Goal: Information Seeking & Learning: Learn about a topic

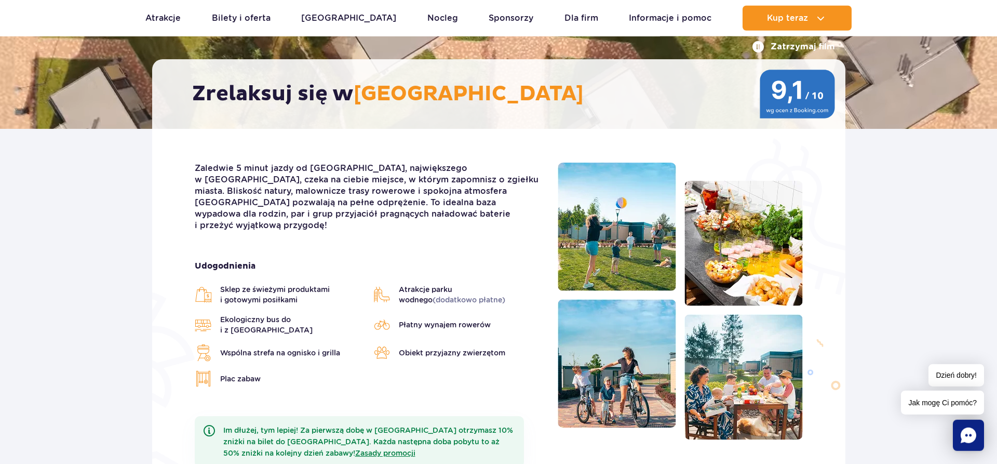
scroll to position [212, 0]
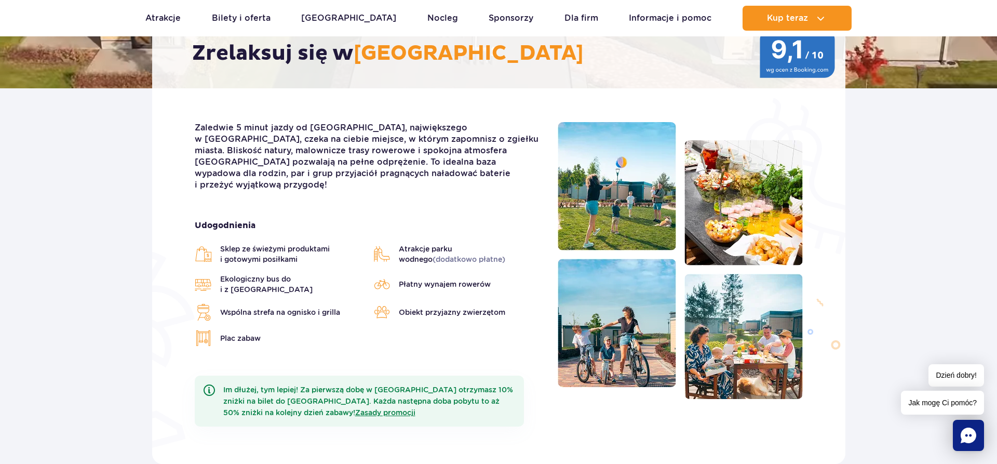
click at [253, 249] on span "Sklep ze świeżymi produktami i gotowymi posiłkami" at bounding box center [291, 254] width 143 height 21
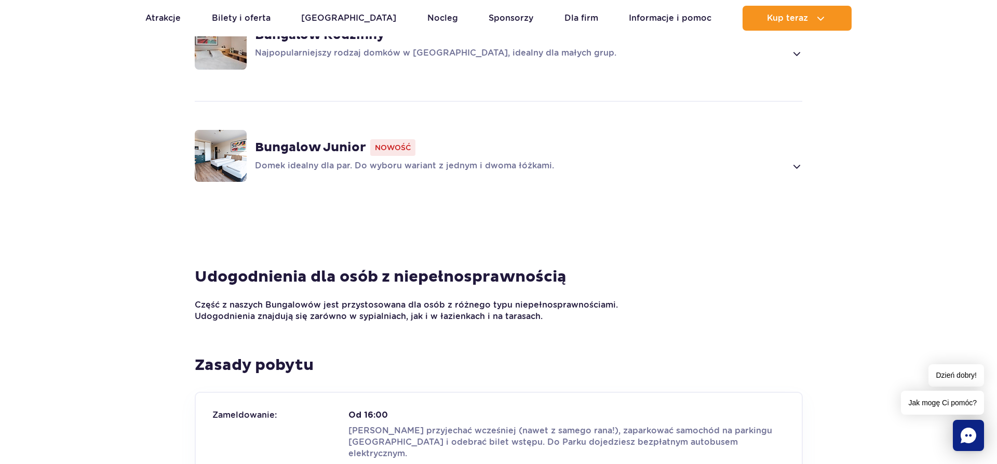
scroll to position [901, 0]
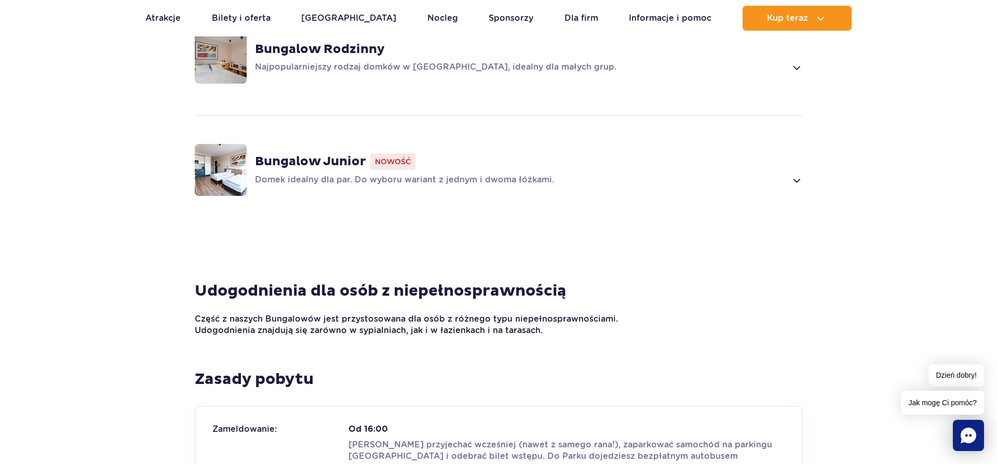
click at [349, 174] on p "Domek idealny dla par. Do wyboru wariant z jednym i dwoma łóżkami." at bounding box center [520, 180] width 531 height 12
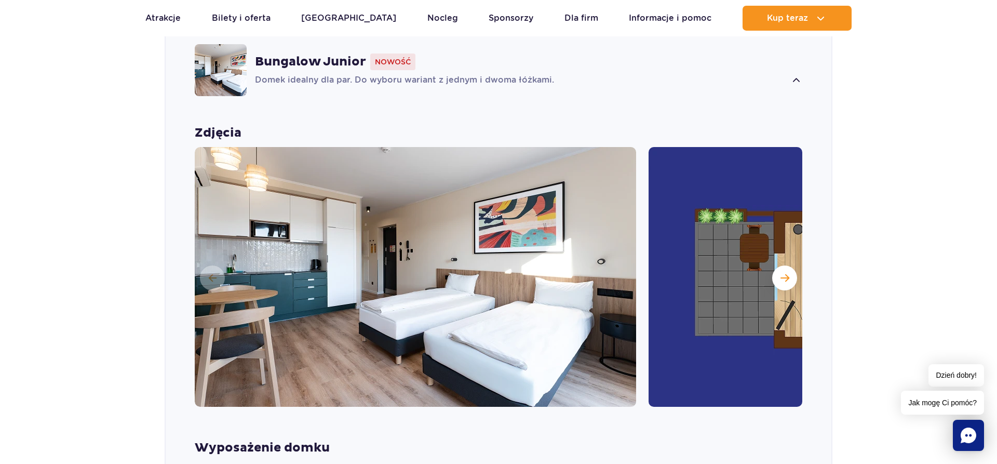
scroll to position [1005, 0]
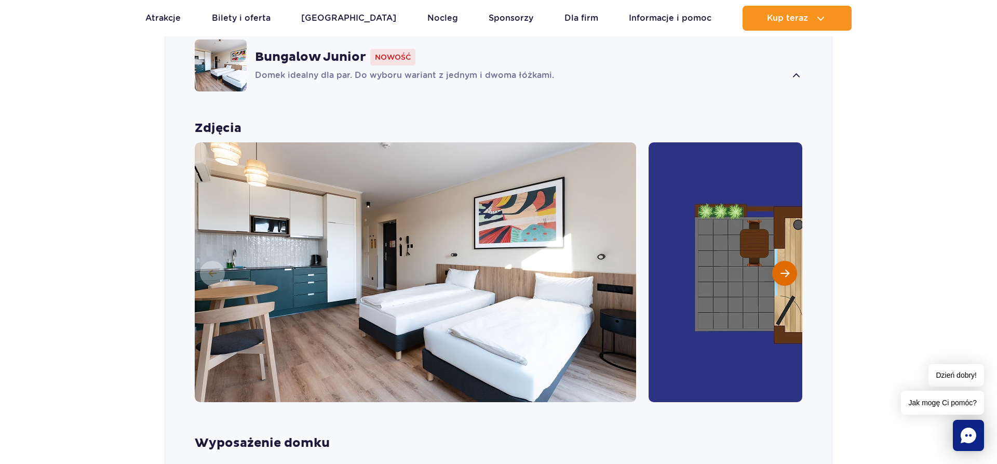
click at [790, 264] on button "Następny slajd" at bounding box center [785, 273] width 25 height 25
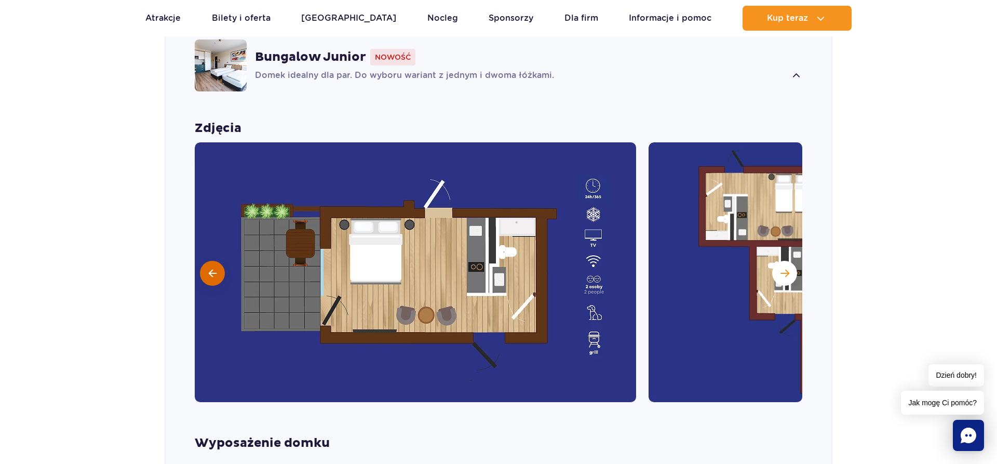
click at [208, 262] on button at bounding box center [212, 273] width 25 height 25
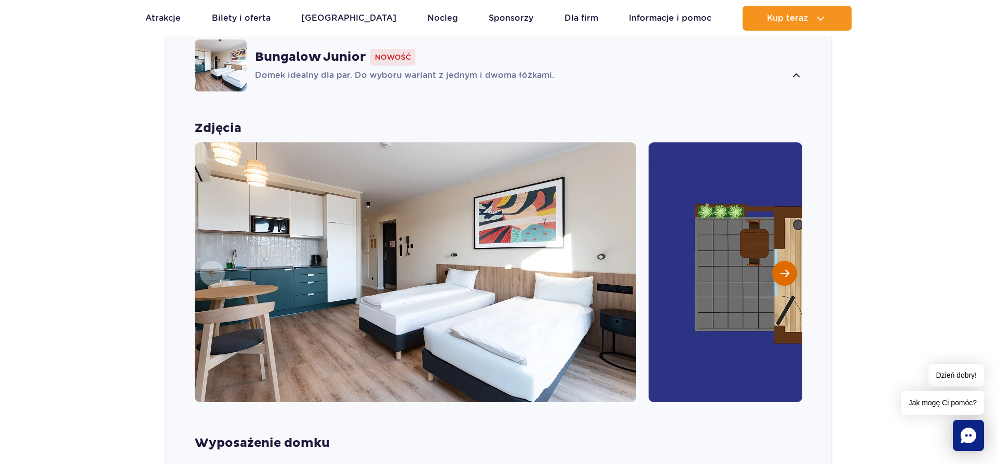
click at [785, 269] on span "Następny slajd" at bounding box center [785, 273] width 9 height 9
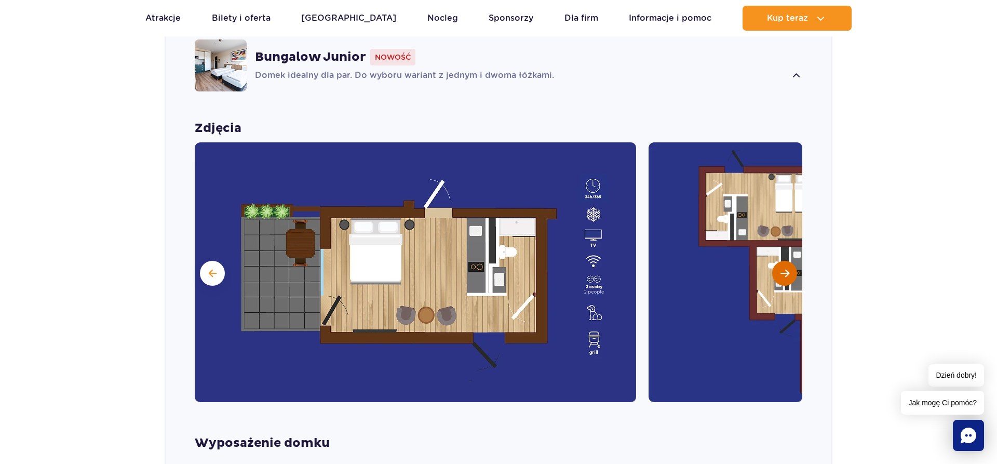
click at [784, 269] on span "Następny slajd" at bounding box center [785, 273] width 9 height 9
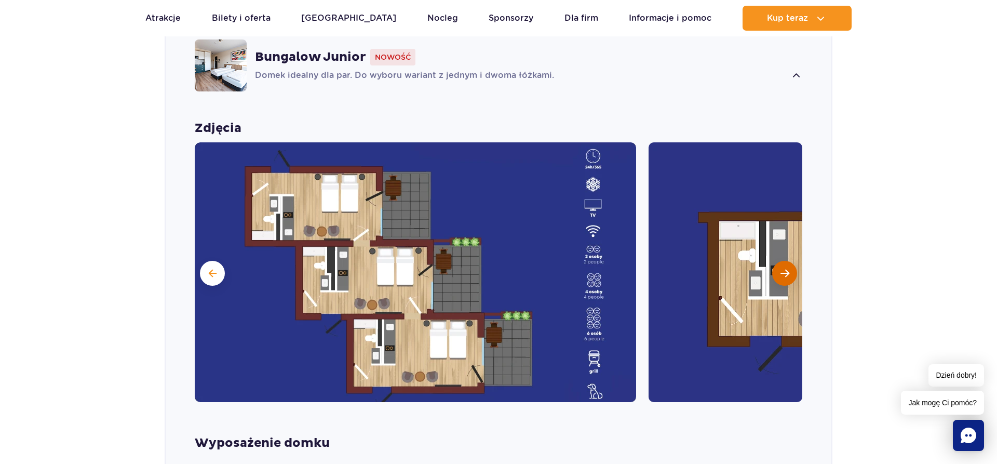
click at [784, 269] on span "Następny slajd" at bounding box center [785, 273] width 9 height 9
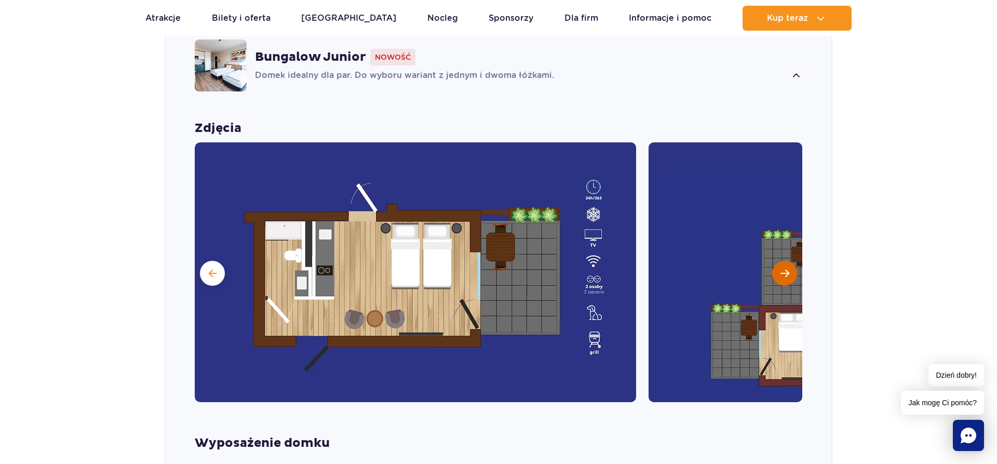
click at [784, 269] on span "Następny slajd" at bounding box center [785, 273] width 9 height 9
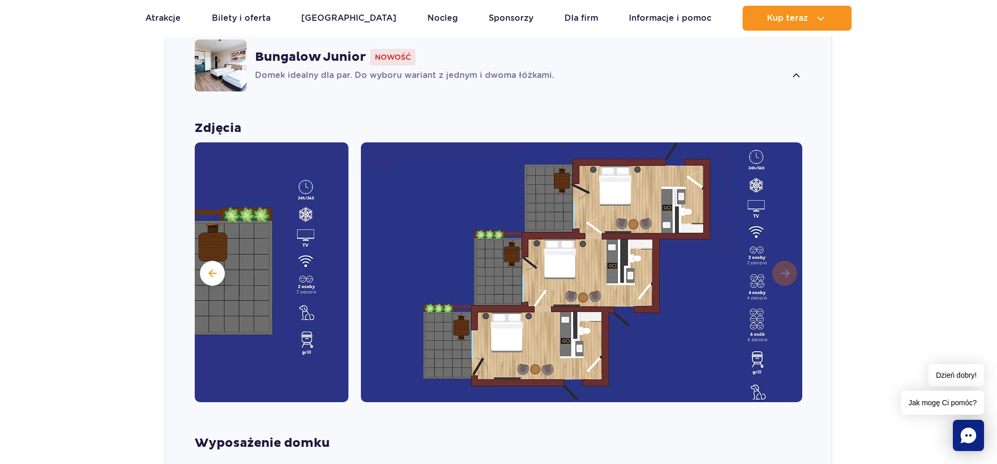
click at [784, 259] on img at bounding box center [582, 272] width 442 height 260
click at [220, 262] on button at bounding box center [212, 273] width 25 height 25
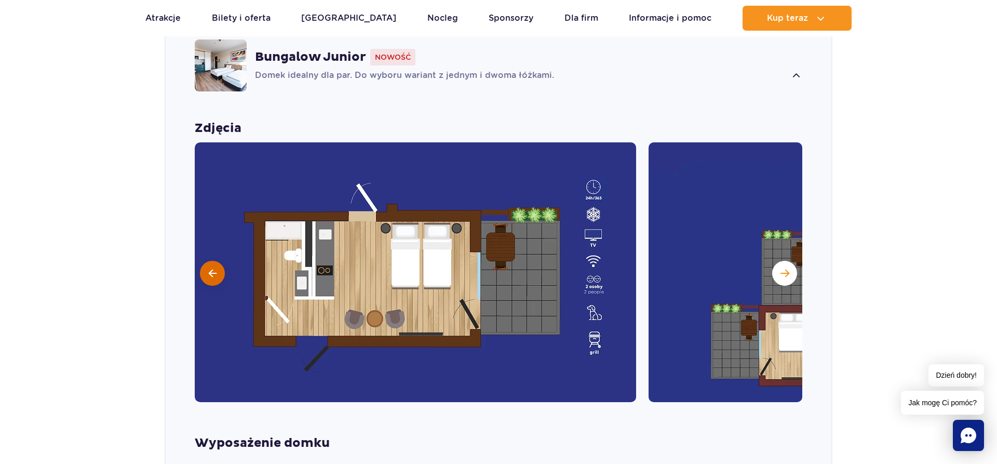
click at [220, 262] on button at bounding box center [212, 273] width 25 height 25
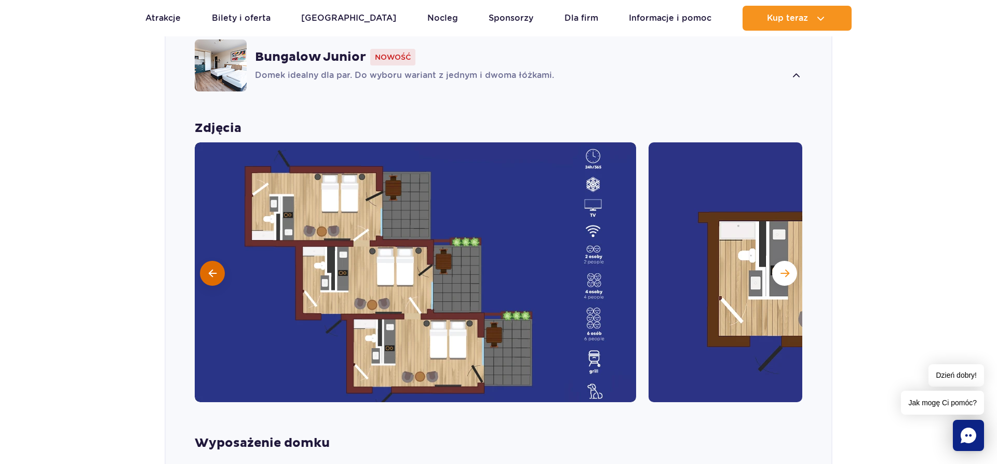
click at [220, 262] on button at bounding box center [212, 273] width 25 height 25
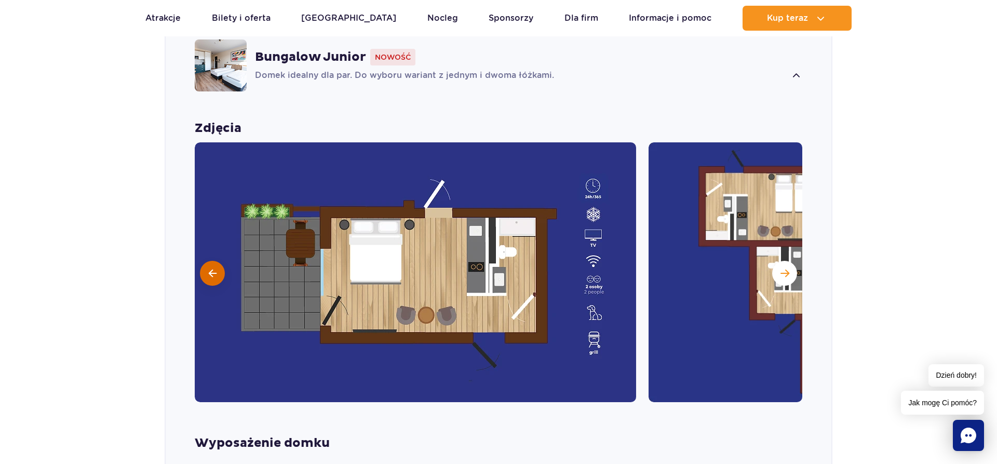
click at [220, 262] on button at bounding box center [212, 273] width 25 height 25
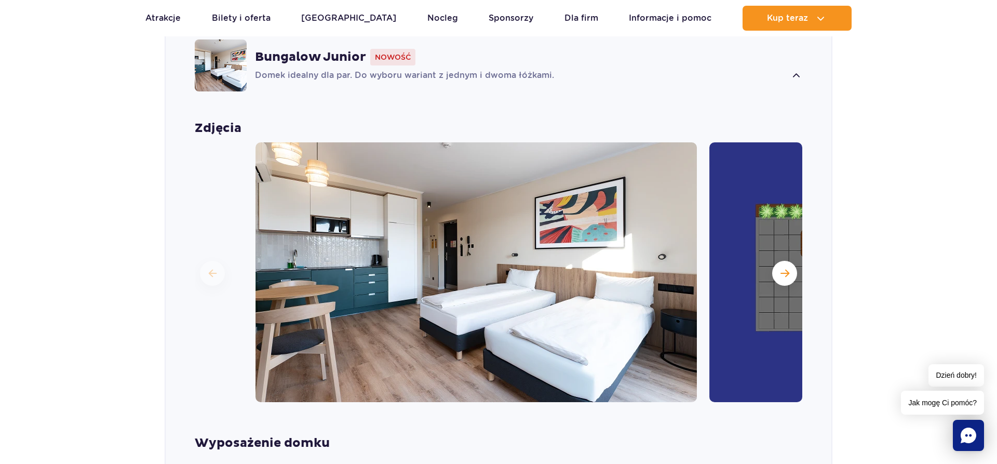
click at [586, 333] on img at bounding box center [477, 272] width 442 height 260
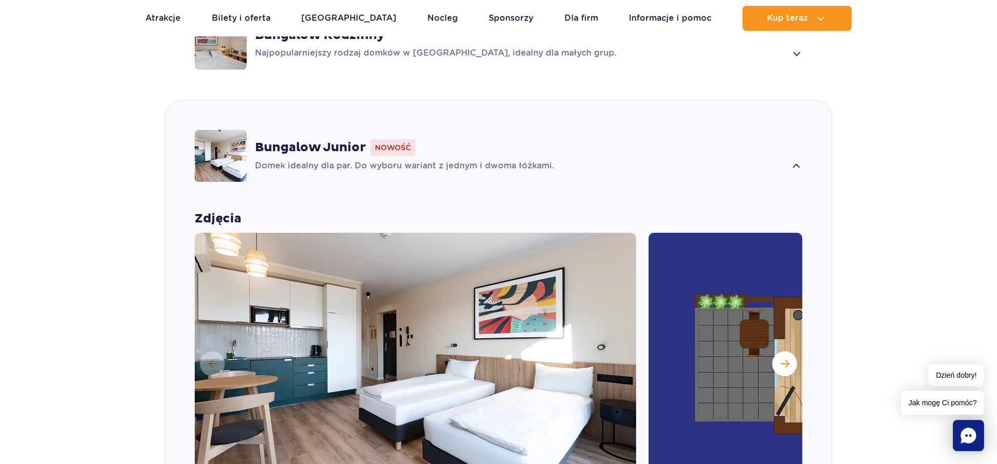
scroll to position [899, 0]
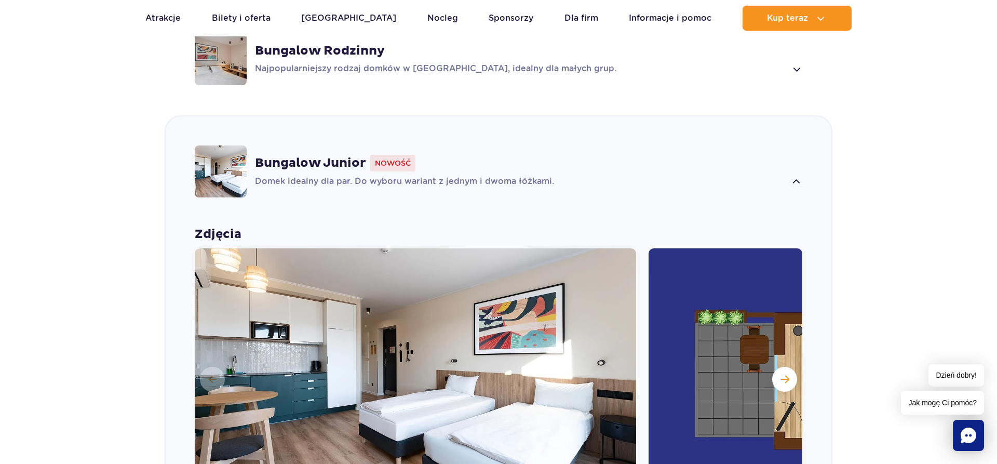
click at [211, 153] on img at bounding box center [221, 171] width 52 height 52
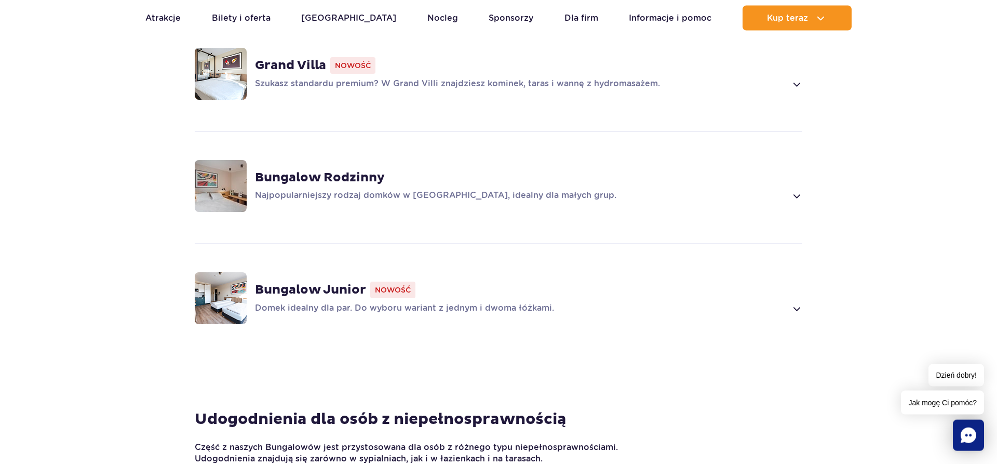
scroll to position [740, 0]
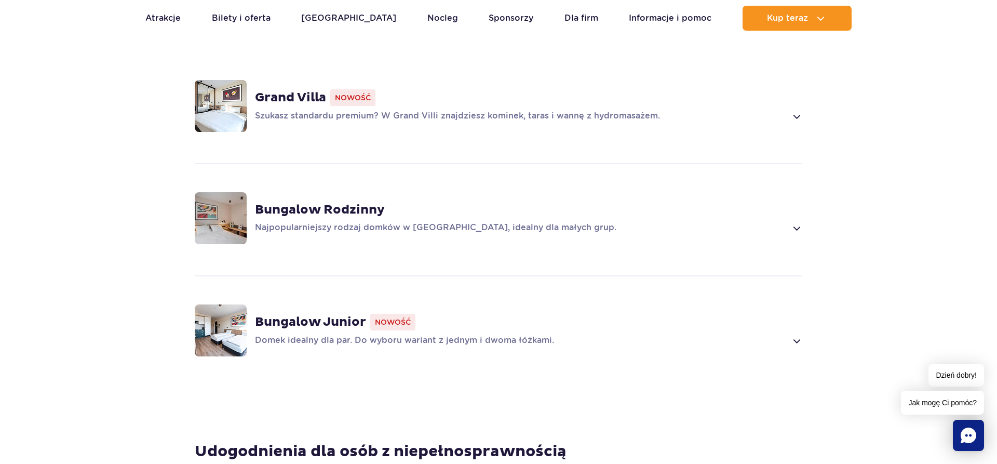
click at [232, 198] on img at bounding box center [221, 218] width 52 height 52
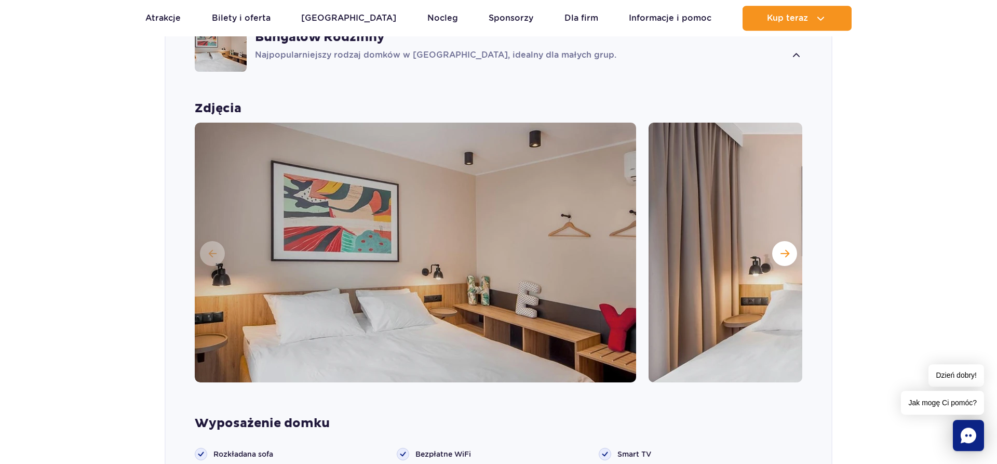
scroll to position [945, 0]
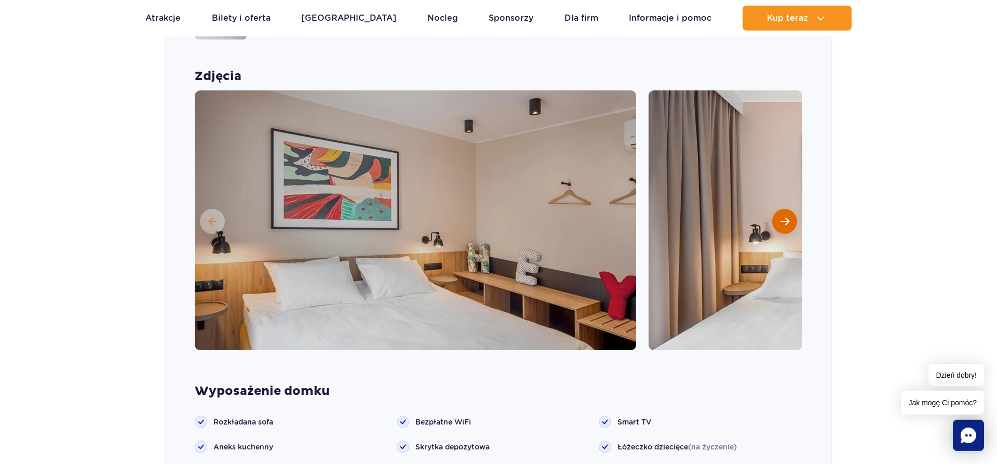
click at [794, 209] on button "Następny slajd" at bounding box center [785, 221] width 25 height 25
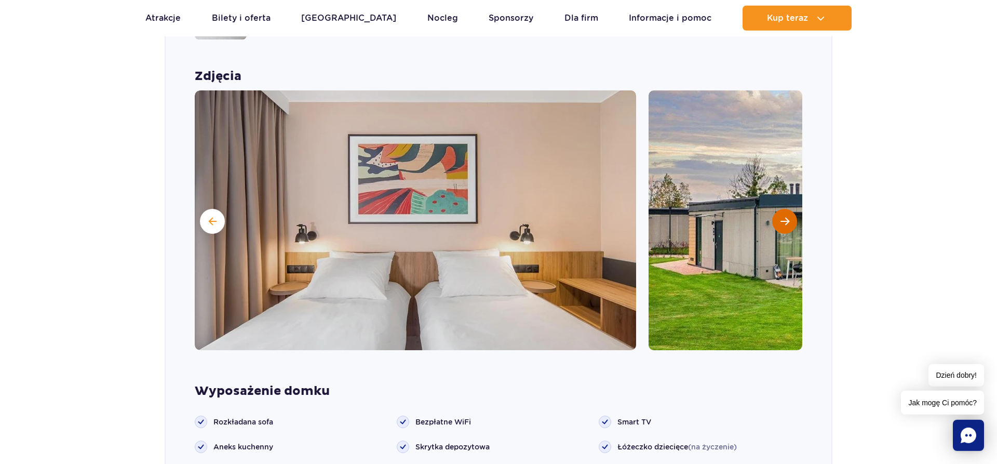
click at [794, 209] on button "Następny slajd" at bounding box center [785, 221] width 25 height 25
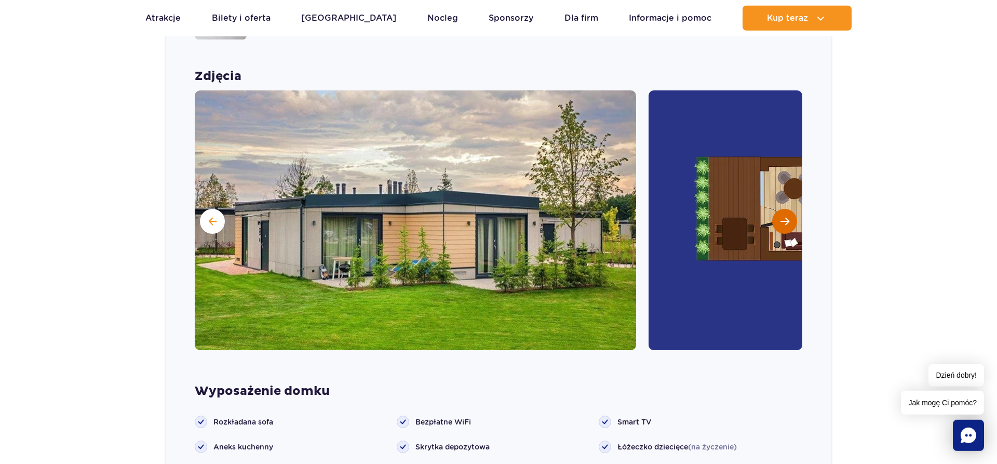
click at [794, 209] on button "Następny slajd" at bounding box center [785, 221] width 25 height 25
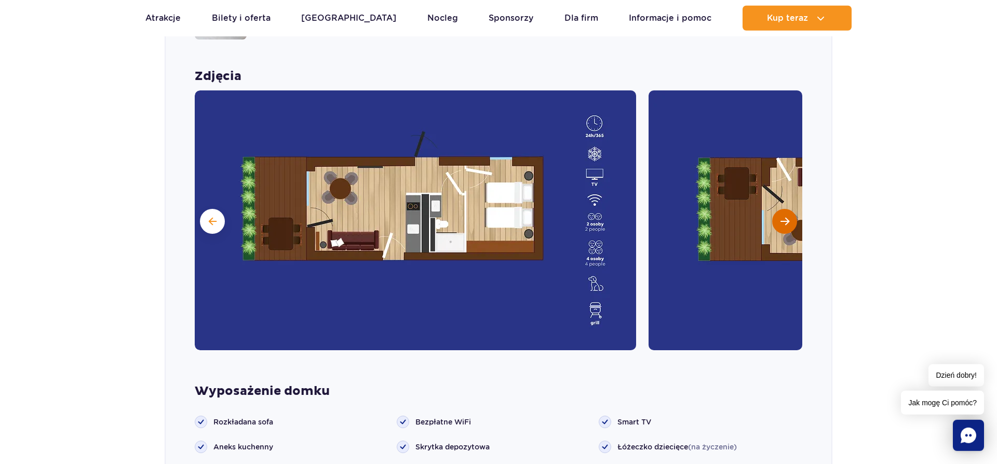
click at [794, 209] on button "Następny slajd" at bounding box center [785, 221] width 25 height 25
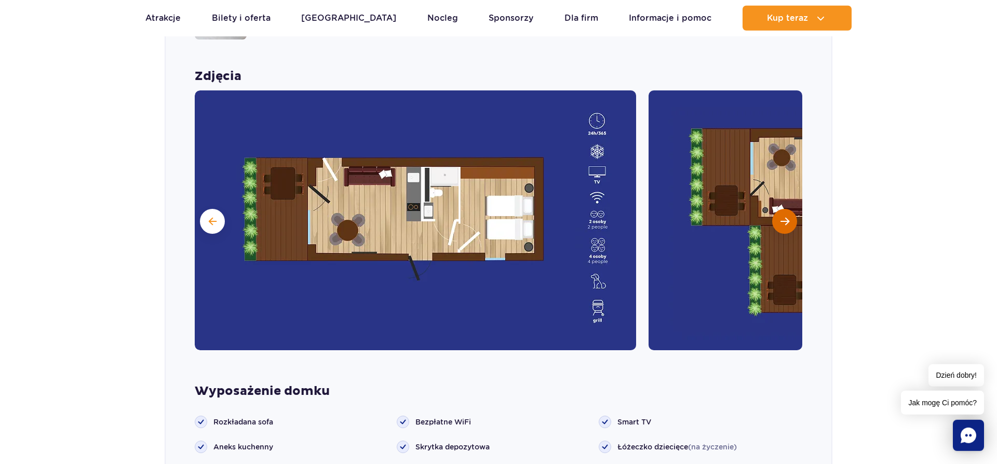
click at [794, 209] on button "Następny slajd" at bounding box center [785, 221] width 25 height 25
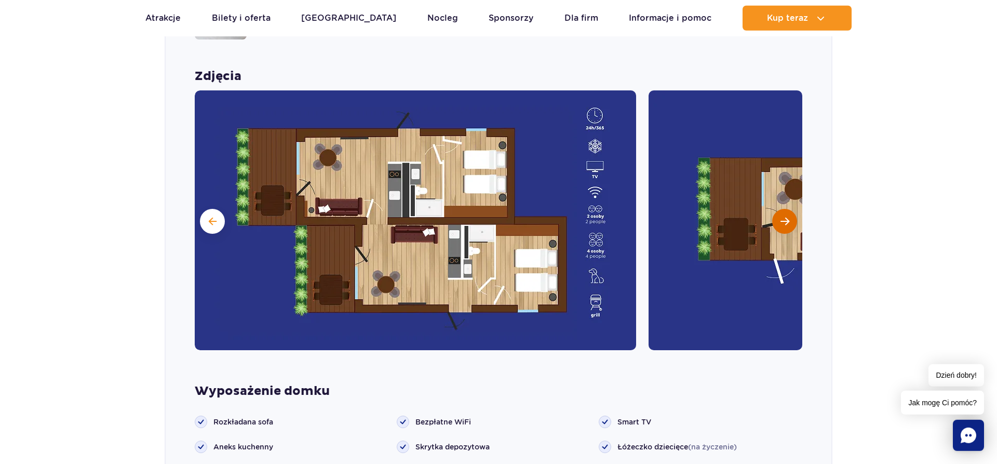
click at [794, 209] on button "Następny slajd" at bounding box center [785, 221] width 25 height 25
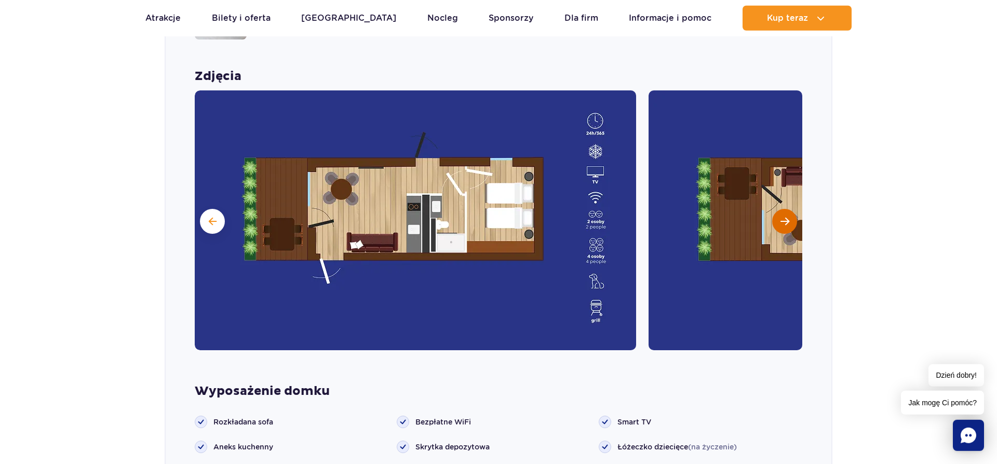
click at [794, 209] on button "Następny slajd" at bounding box center [785, 221] width 25 height 25
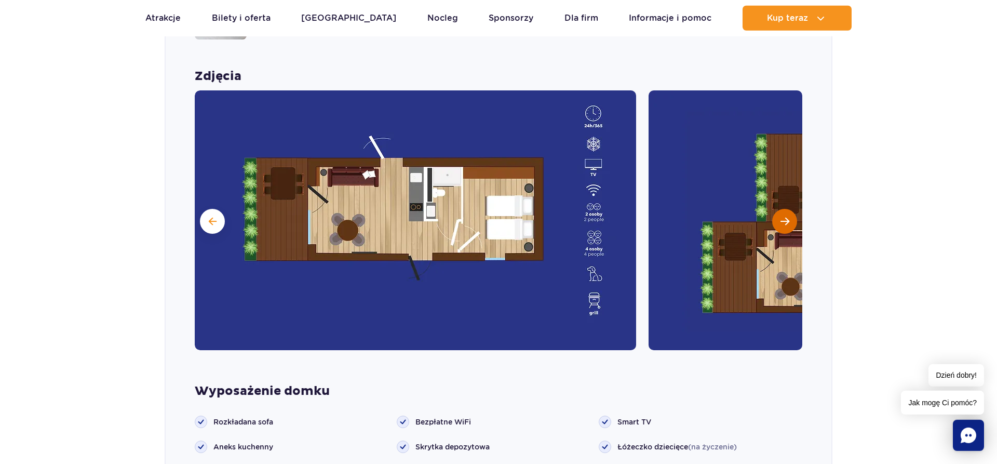
click at [794, 209] on button "Następny slajd" at bounding box center [785, 221] width 25 height 25
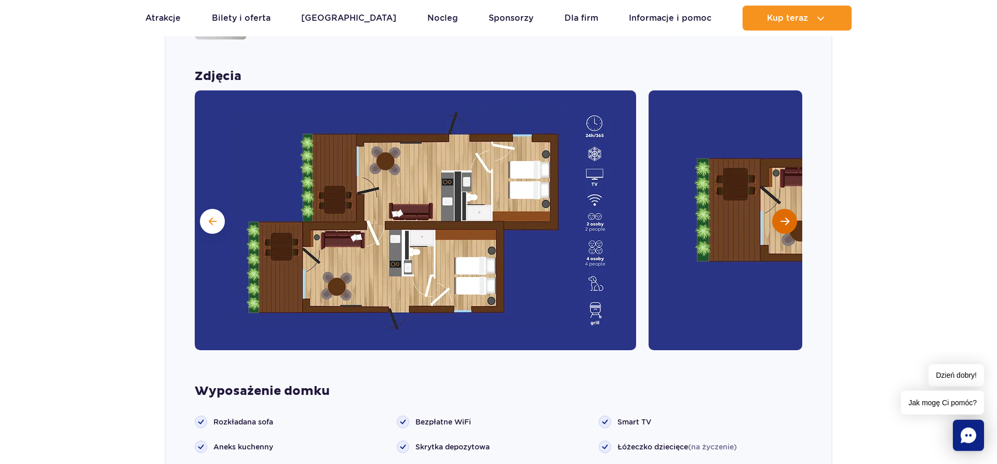
click at [794, 209] on button "Następny slajd" at bounding box center [785, 221] width 25 height 25
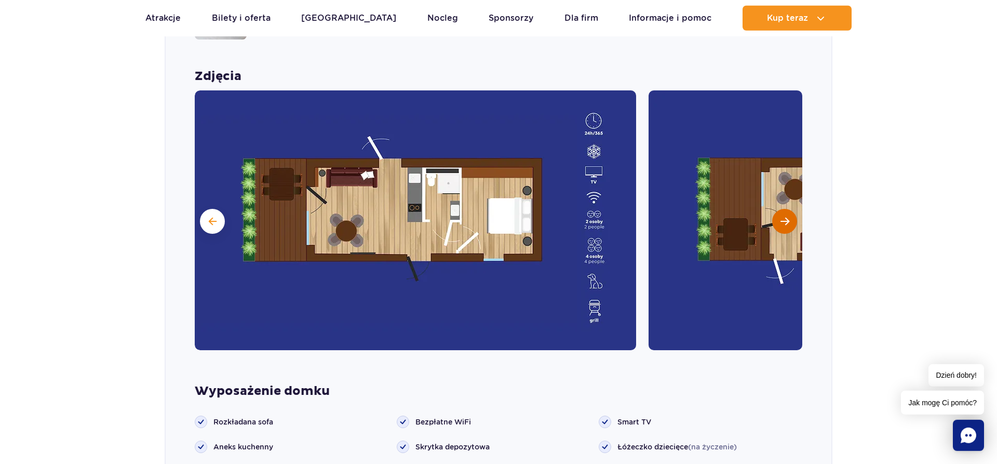
click at [794, 209] on button "Następny slajd" at bounding box center [785, 221] width 25 height 25
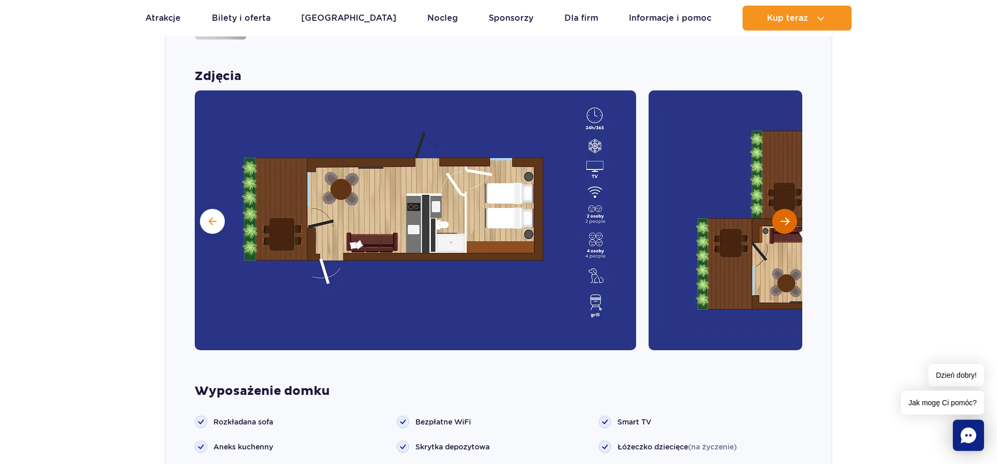
click at [794, 209] on button "Następny slajd" at bounding box center [785, 221] width 25 height 25
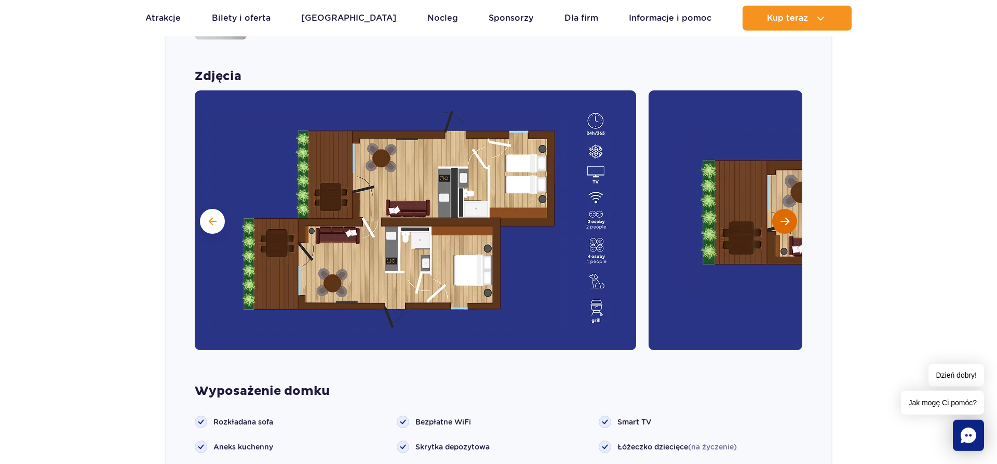
click at [794, 209] on button "Następny slajd" at bounding box center [785, 221] width 25 height 25
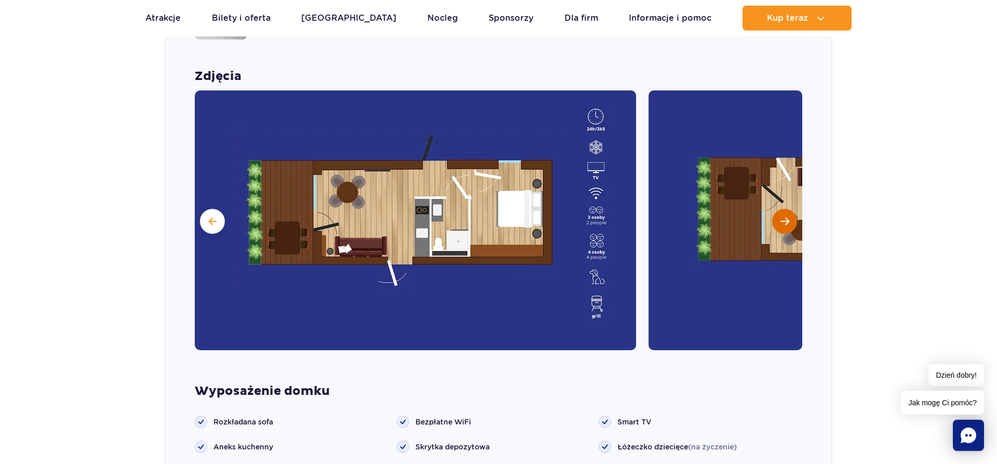
click at [794, 209] on button "Następny slajd" at bounding box center [785, 221] width 25 height 25
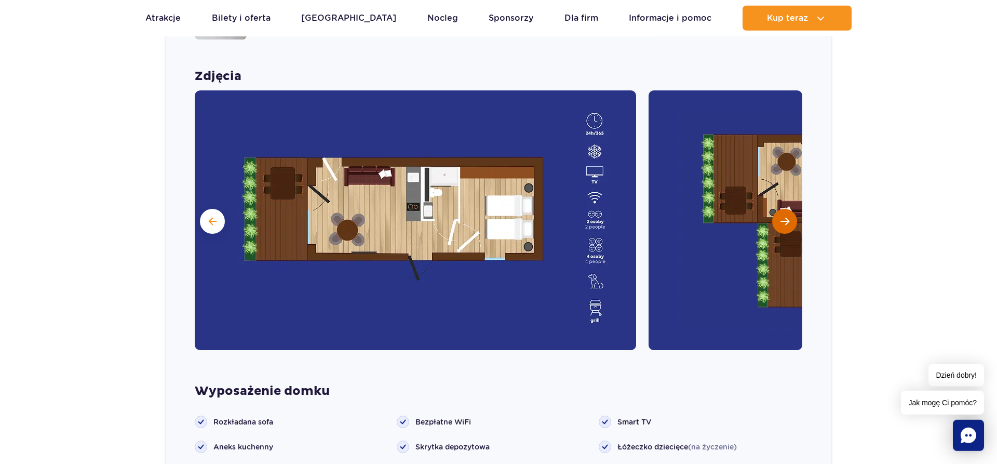
click at [794, 209] on button "Następny slajd" at bounding box center [785, 221] width 25 height 25
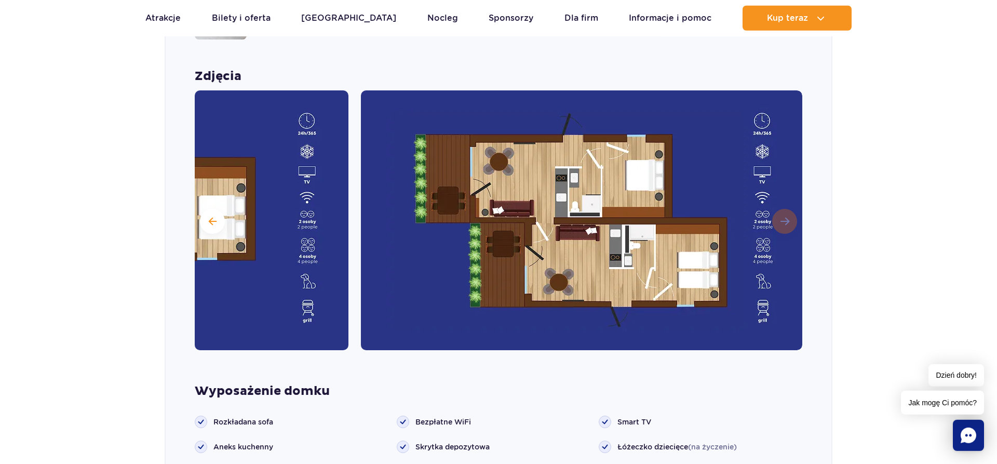
click at [794, 208] on img at bounding box center [582, 220] width 442 height 260
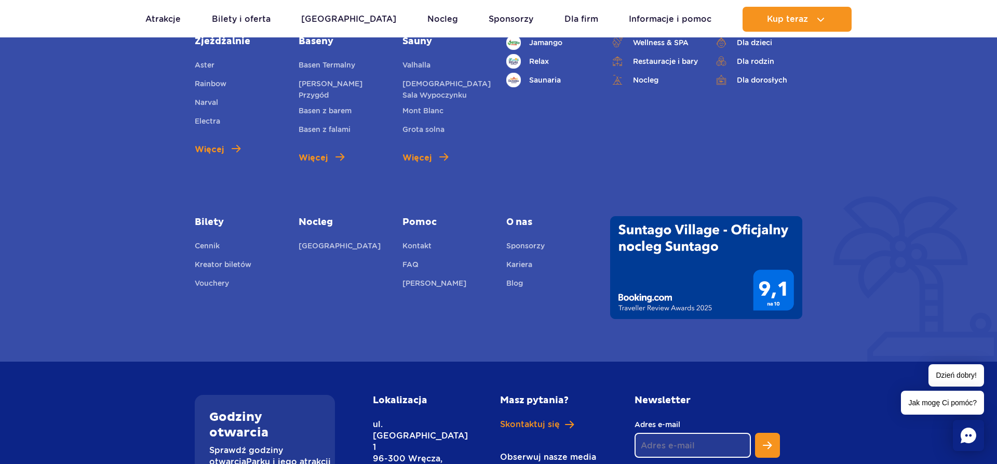
scroll to position [3796, 0]
